Goal: Transaction & Acquisition: Obtain resource

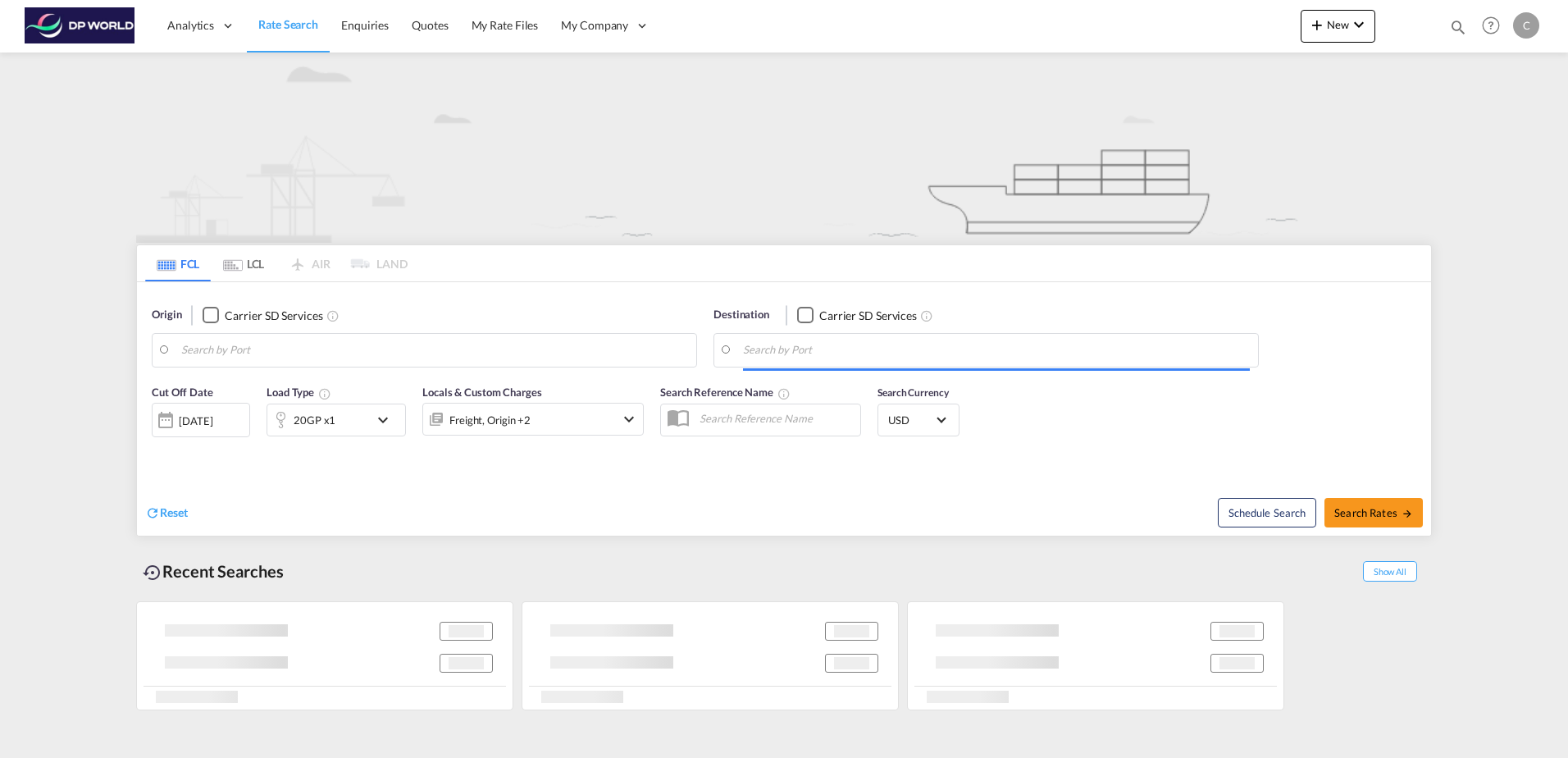
type input "Ho Chi Minh City ([GEOGRAPHIC_DATA]), VNSGN"
type input "[GEOGRAPHIC_DATA], [GEOGRAPHIC_DATA], [GEOGRAPHIC_DATA]"
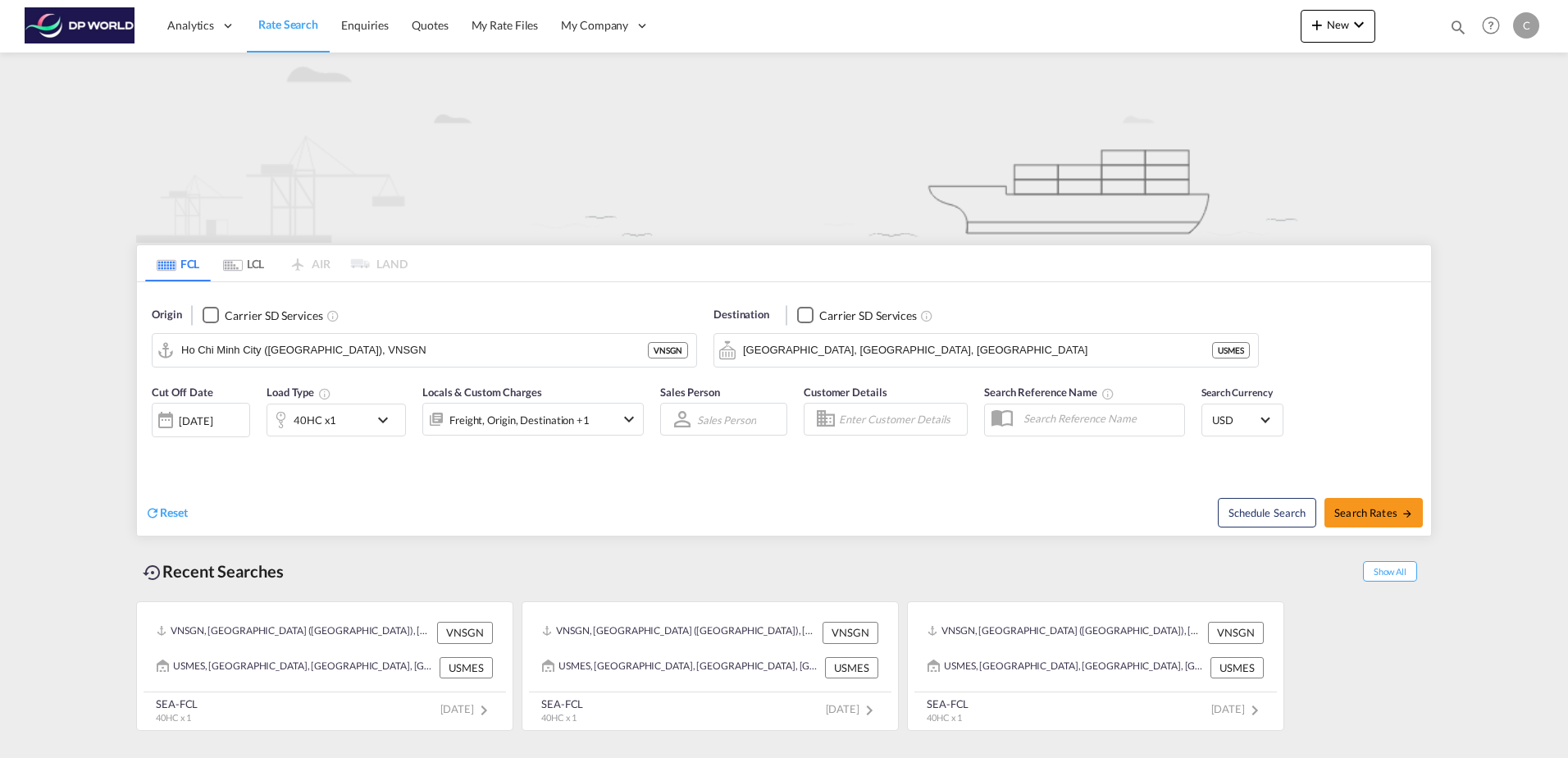
click at [244, 267] on md-tab-item "LCL" at bounding box center [244, 263] width 66 height 36
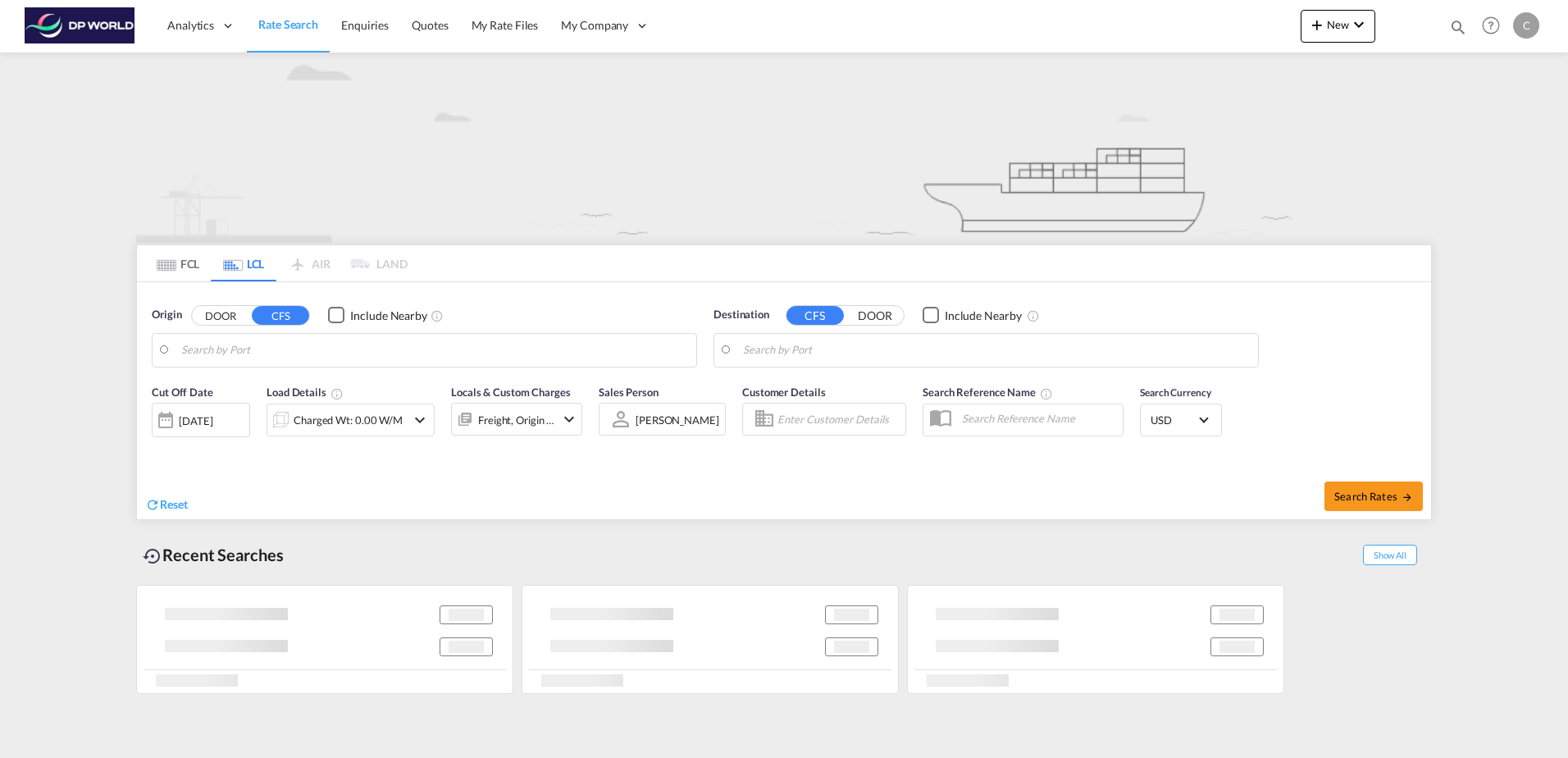
type input "Ningbo, ZJ, CNNGB"
type input "[GEOGRAPHIC_DATA][PERSON_NAME], [GEOGRAPHIC_DATA]"
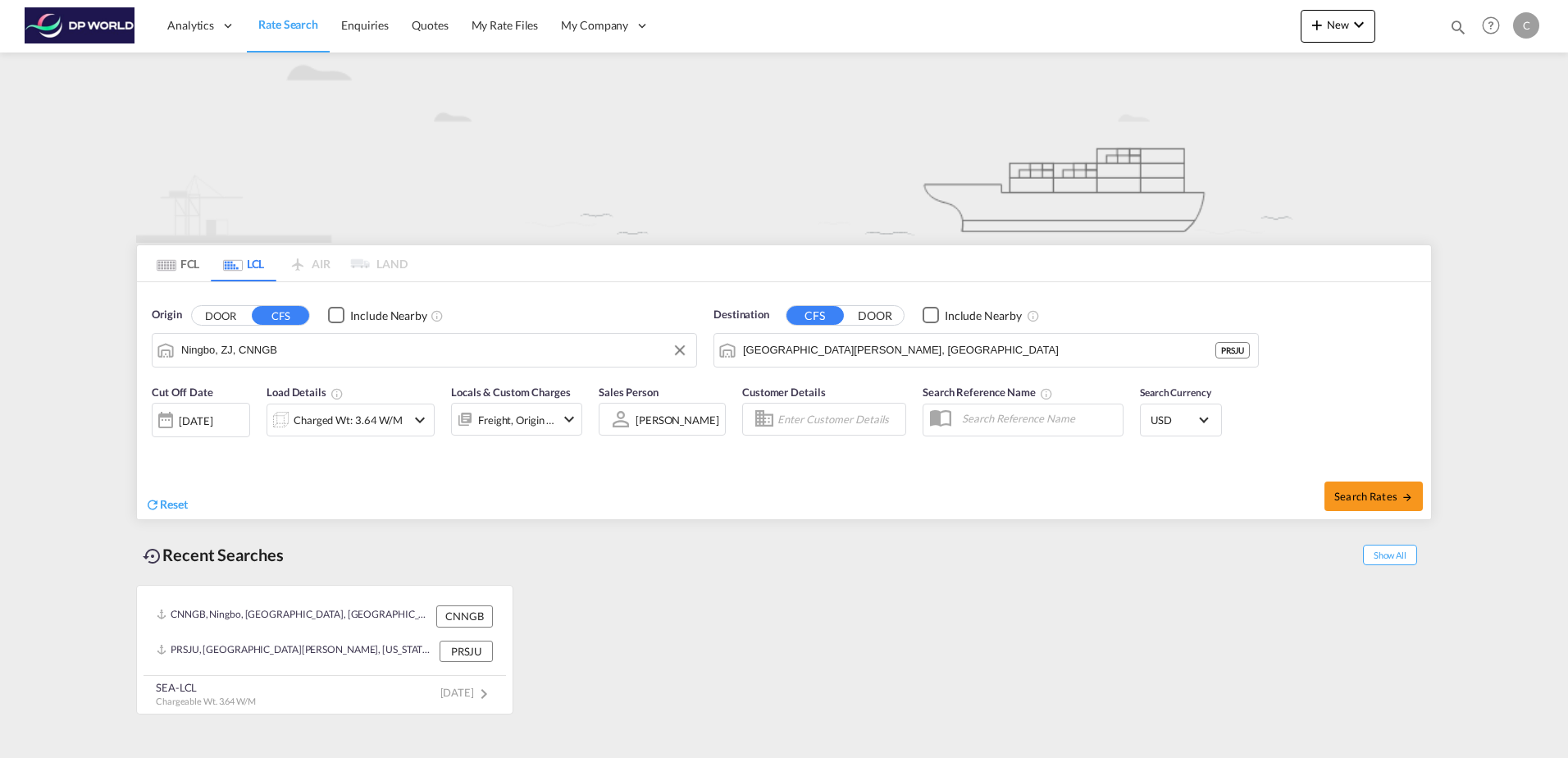
click at [305, 352] on input "Ningbo, ZJ, CNNGB" at bounding box center [434, 350] width 507 height 25
type input "j"
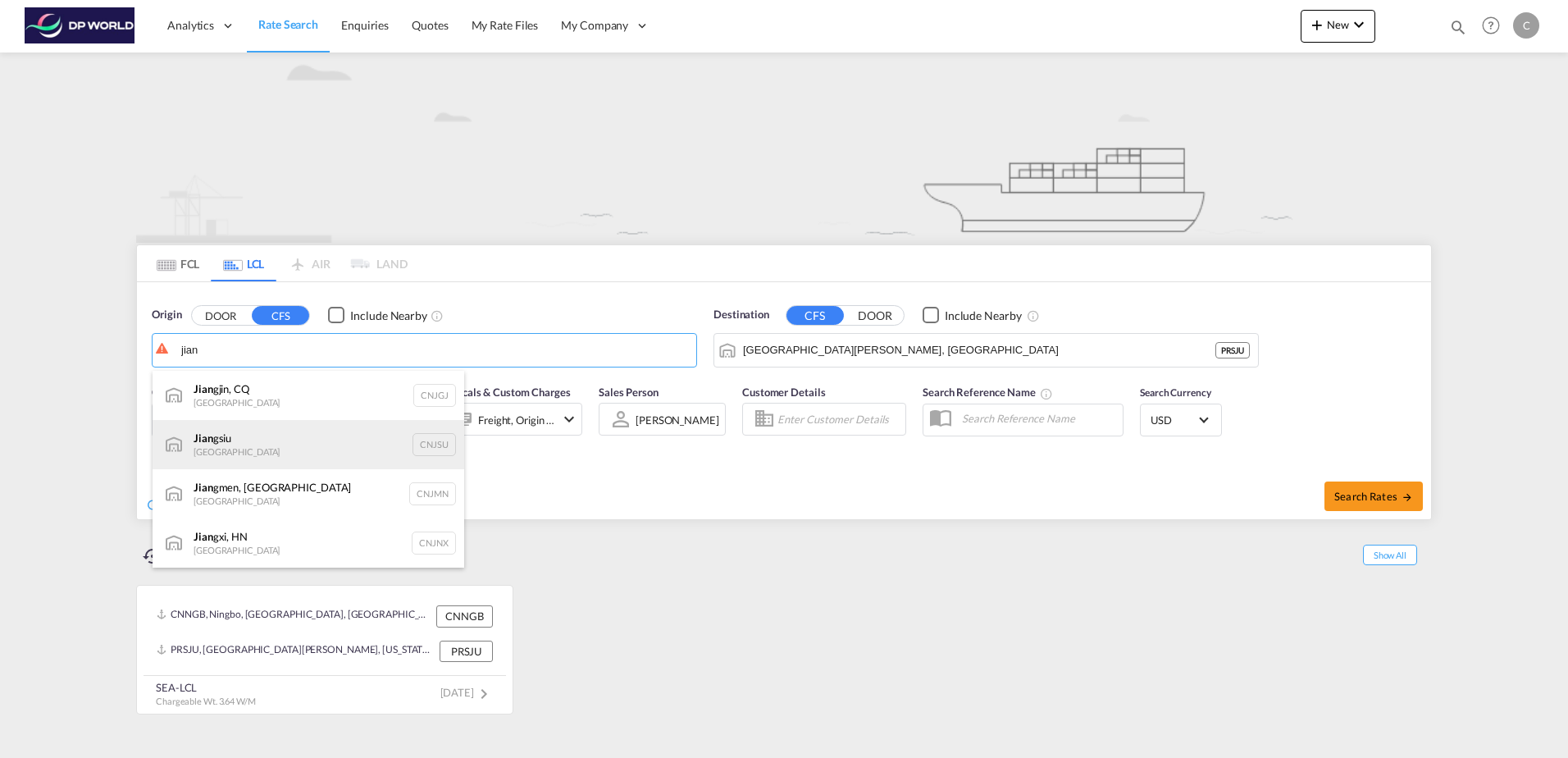
click at [265, 443] on div "Jian gsiu [GEOGRAPHIC_DATA] CNJSU" at bounding box center [308, 445] width 311 height 50
type input "Jiangsiu, CNJSU"
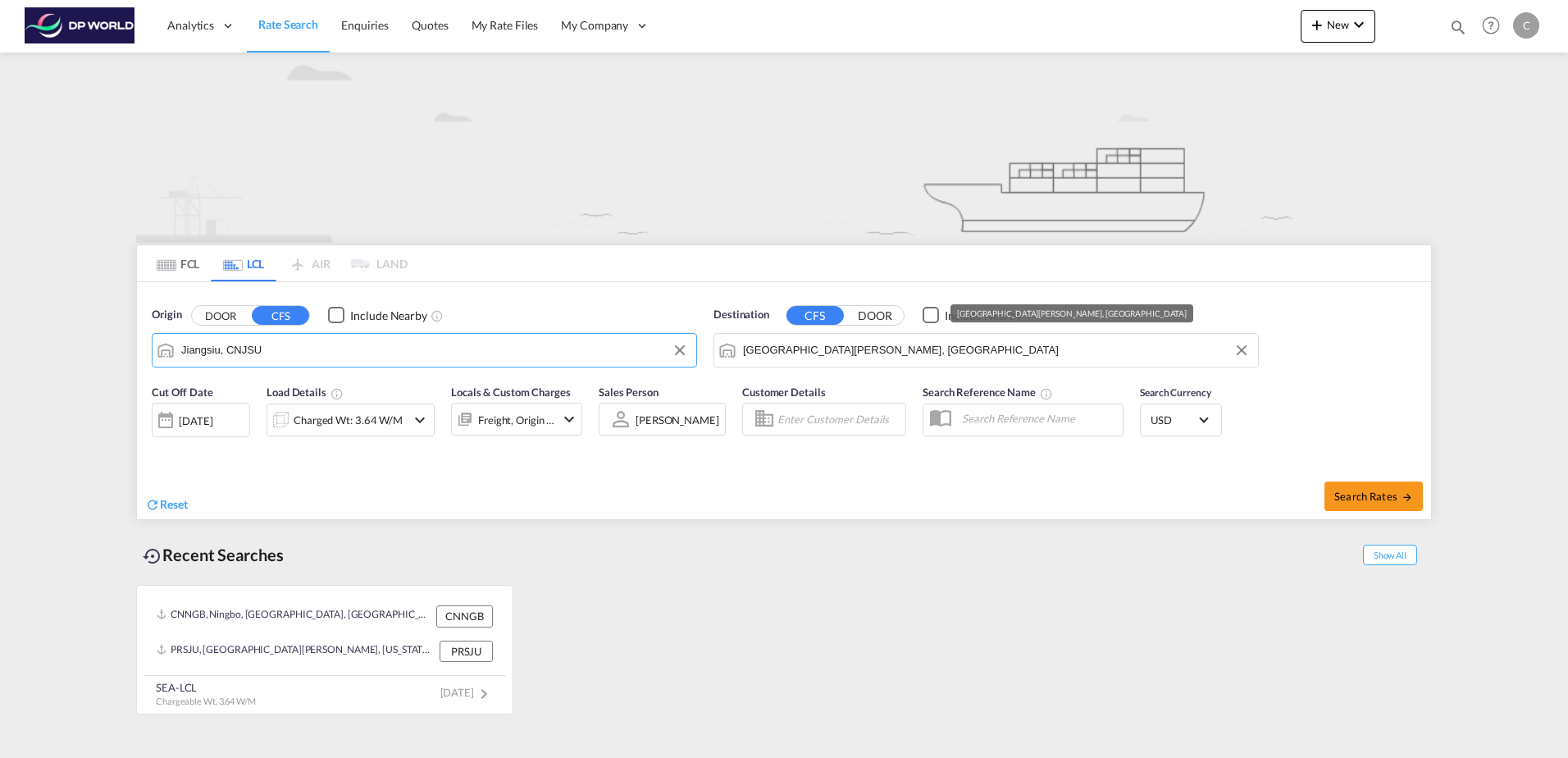
click at [879, 354] on input "[GEOGRAPHIC_DATA][PERSON_NAME], [GEOGRAPHIC_DATA]" at bounding box center [996, 350] width 507 height 25
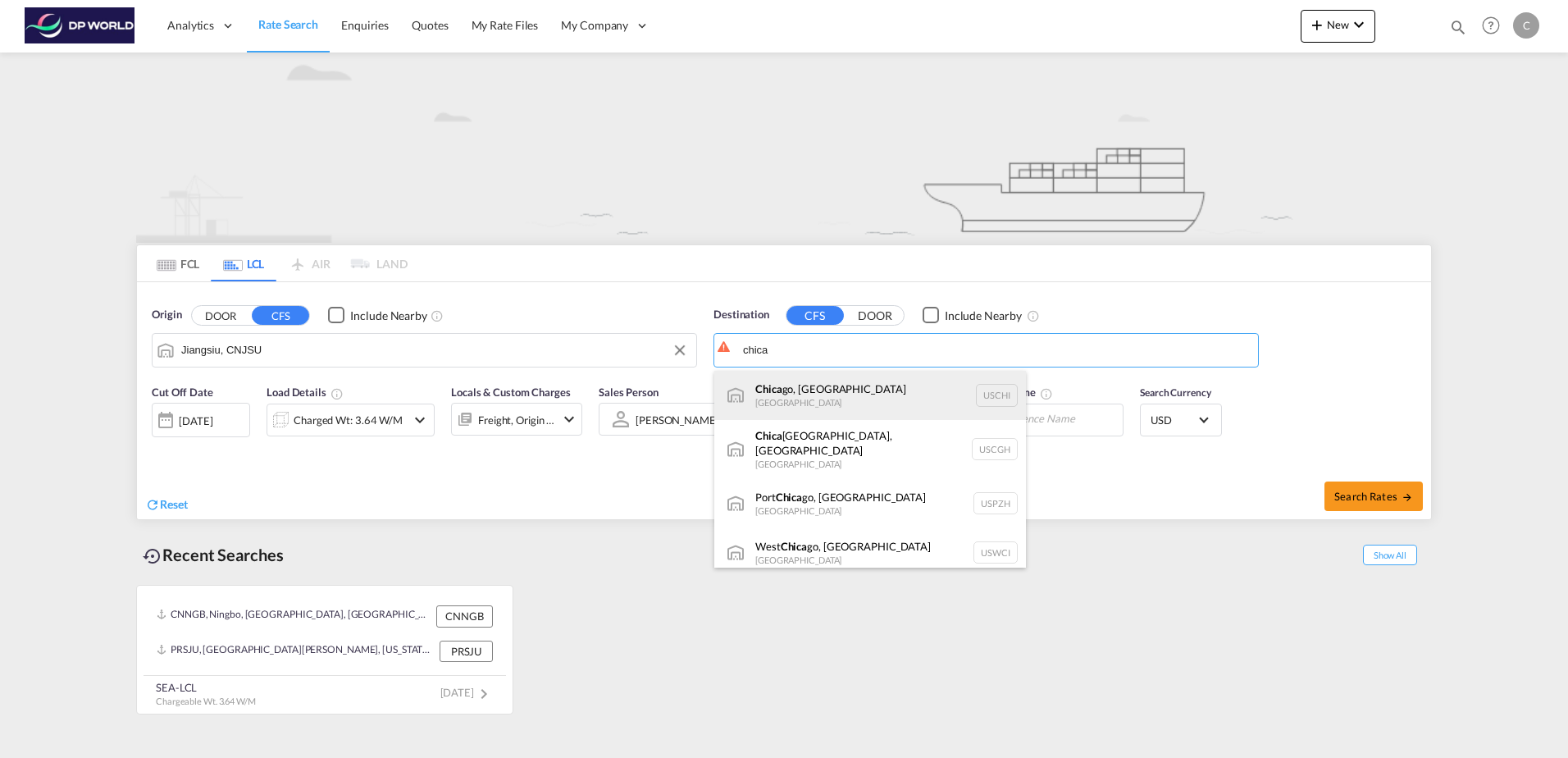
click at [858, 387] on div "Chica go, [GEOGRAPHIC_DATA] [GEOGRAPHIC_DATA]" at bounding box center [870, 395] width 311 height 50
type input "[GEOGRAPHIC_DATA], [GEOGRAPHIC_DATA], USCHI"
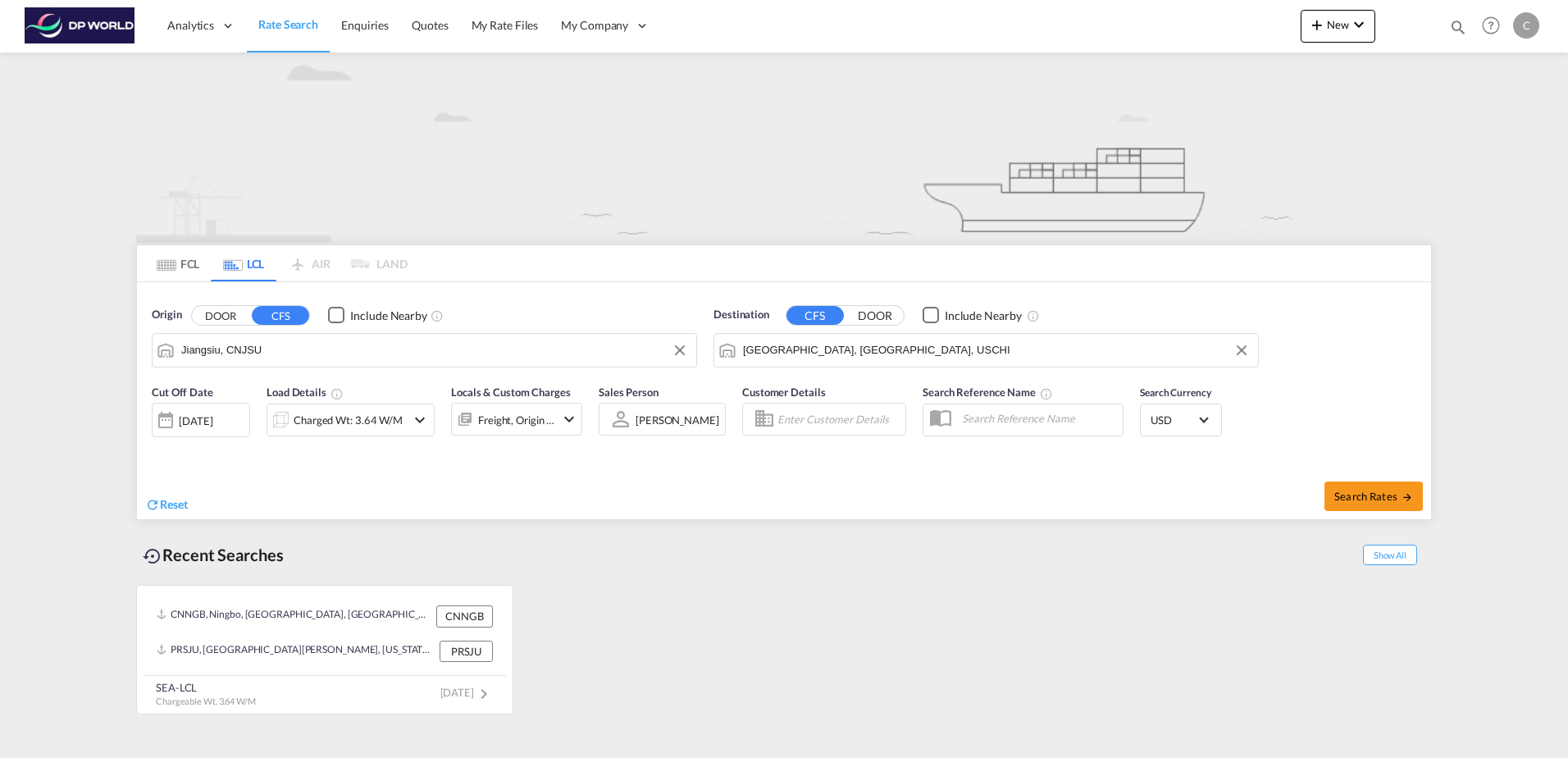
click at [408, 421] on div "Charged Wt: 3.64 W/M" at bounding box center [350, 420] width 168 height 32
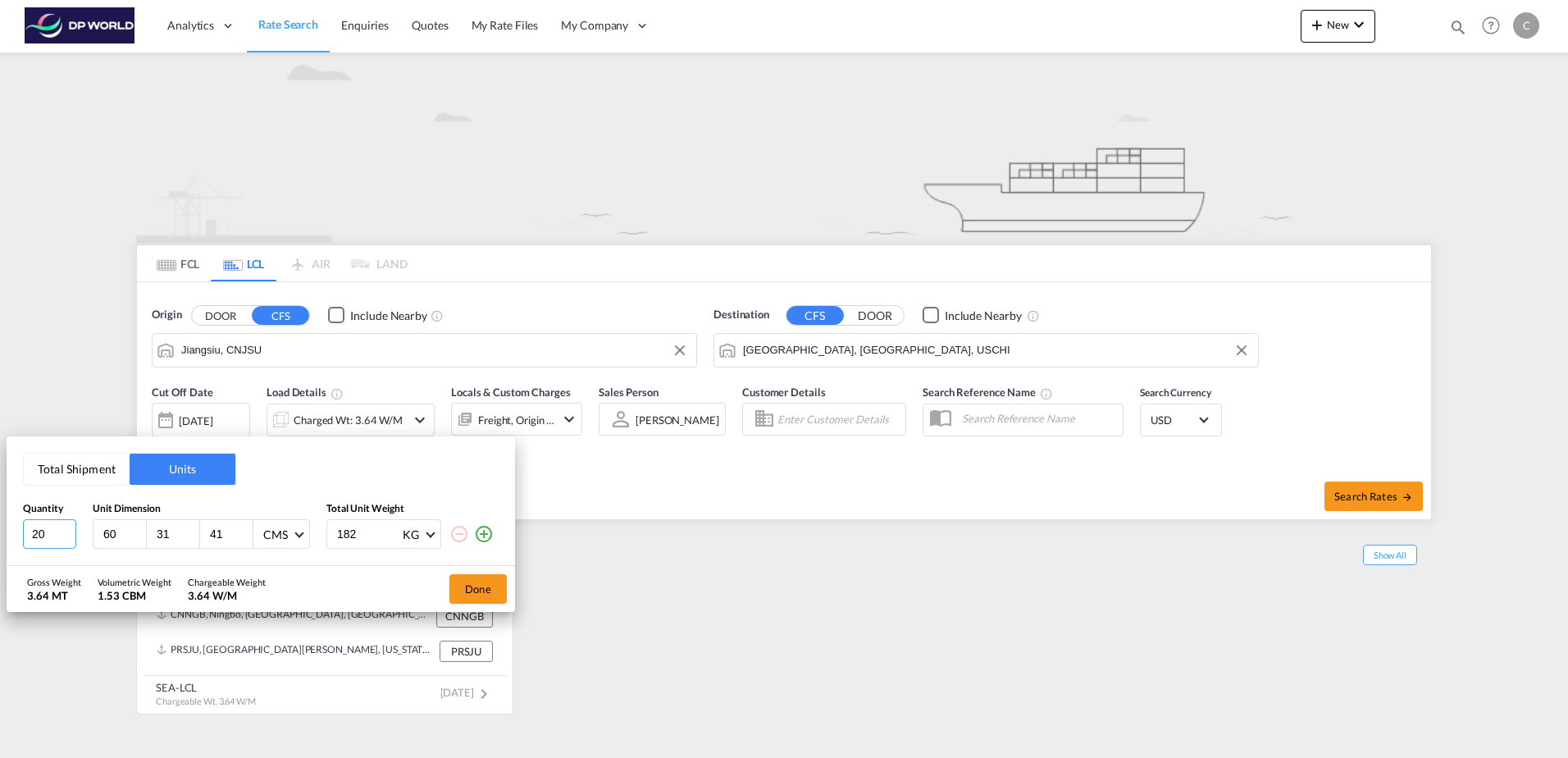
click at [52, 537] on input "20" at bounding box center [50, 534] width 53 height 30
drag, startPoint x: 53, startPoint y: 536, endPoint x: -10, endPoint y: 519, distance: 65.3
click at [0, 519] on html "Analytics Dashboard Rate Search Enquiries Quotes My Rate Files" at bounding box center [784, 379] width 1568 height 758
type input "1"
click at [494, 588] on button "Done" at bounding box center [478, 588] width 57 height 30
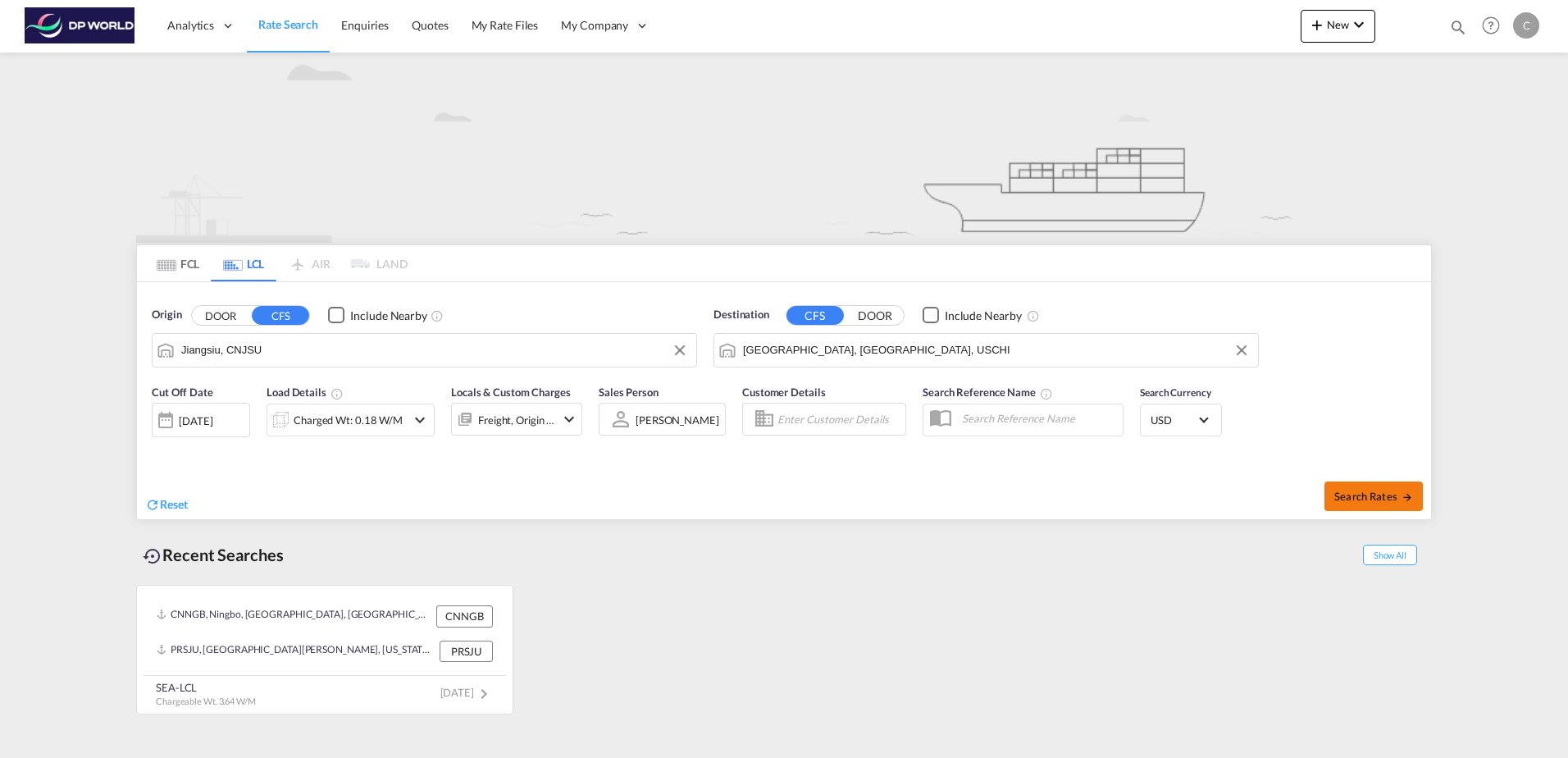
click at [1375, 492] on span "Search Rates" at bounding box center [1374, 496] width 78 height 13
type input "CNJSU to USCHI / [DATE]"
